Goal: Entertainment & Leisure: Consume media (video, audio)

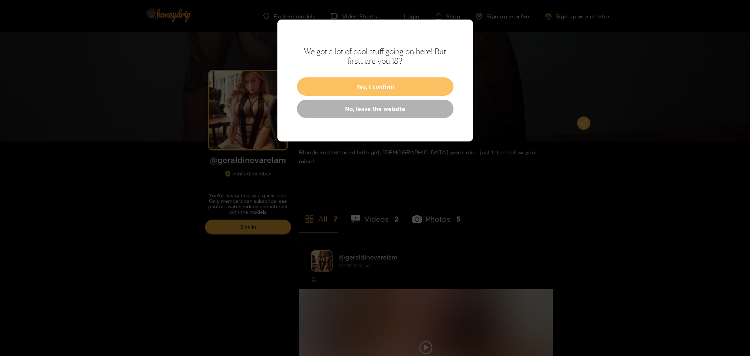
click at [321, 87] on button "Yes, I confirm" at bounding box center [375, 86] width 157 height 18
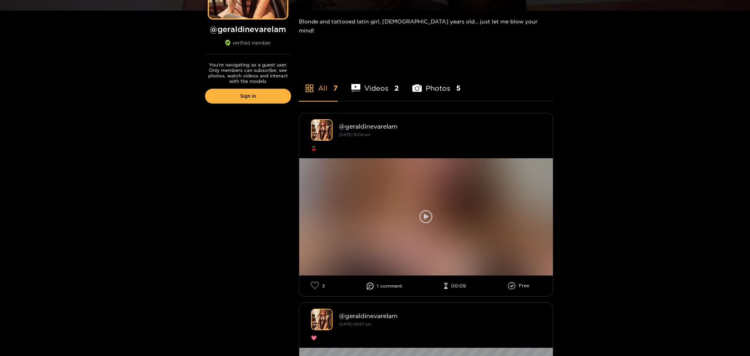
scroll to position [157, 0]
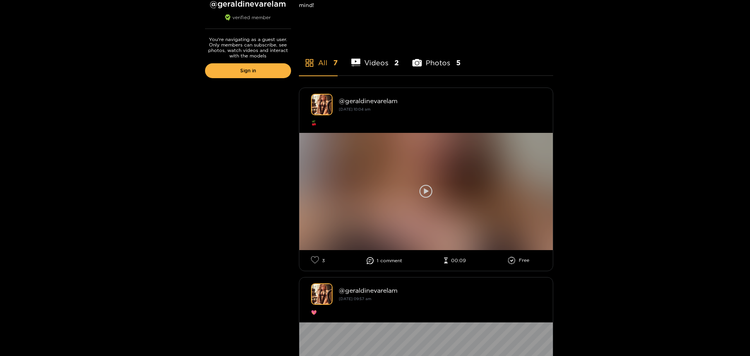
click at [423, 185] on icon at bounding box center [425, 191] width 13 height 13
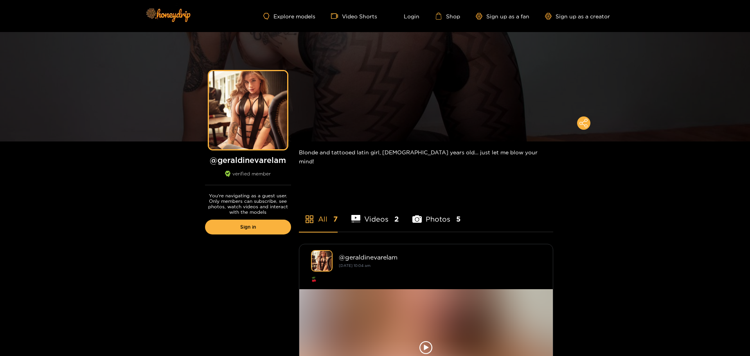
click at [433, 214] on li "Photos 5" at bounding box center [436, 214] width 48 height 35
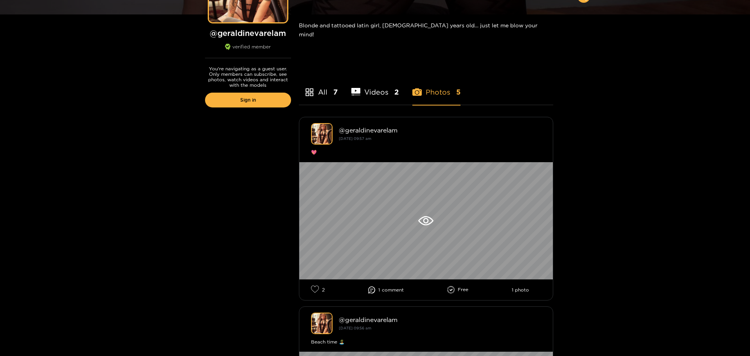
scroll to position [70, 0]
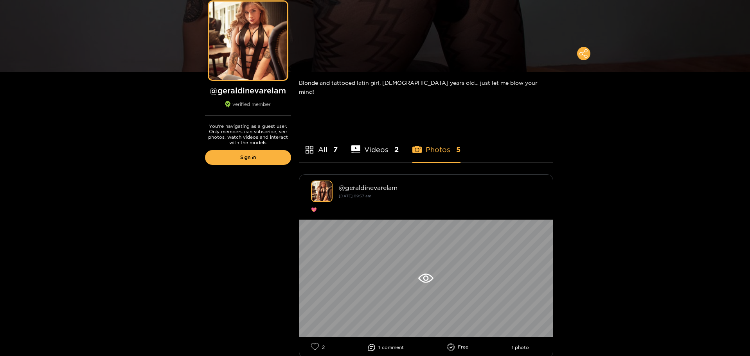
click at [317, 144] on li "All 7" at bounding box center [318, 144] width 39 height 35
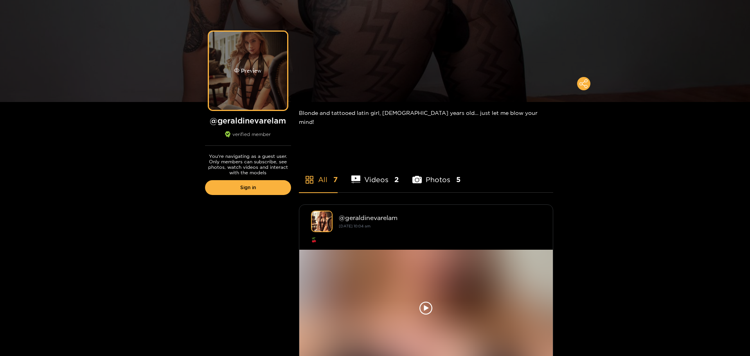
scroll to position [0, 0]
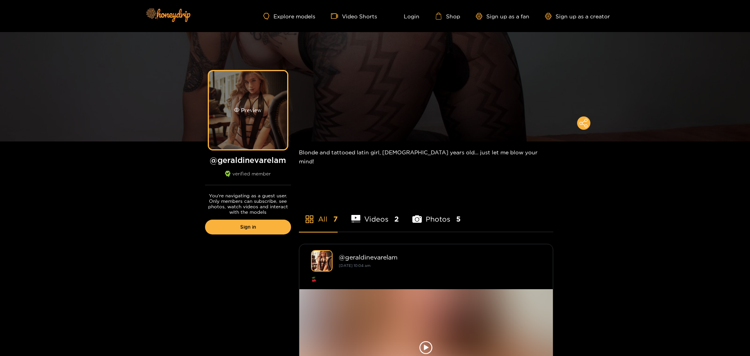
click at [256, 110] on div "Preview" at bounding box center [248, 110] width 28 height 9
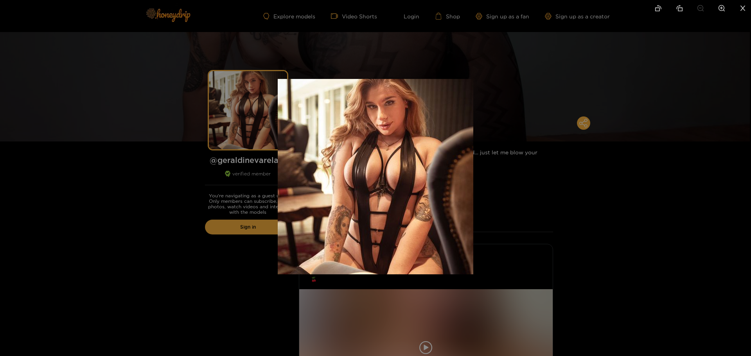
click at [573, 180] on div at bounding box center [375, 178] width 751 height 356
